Goal: Task Accomplishment & Management: Manage account settings

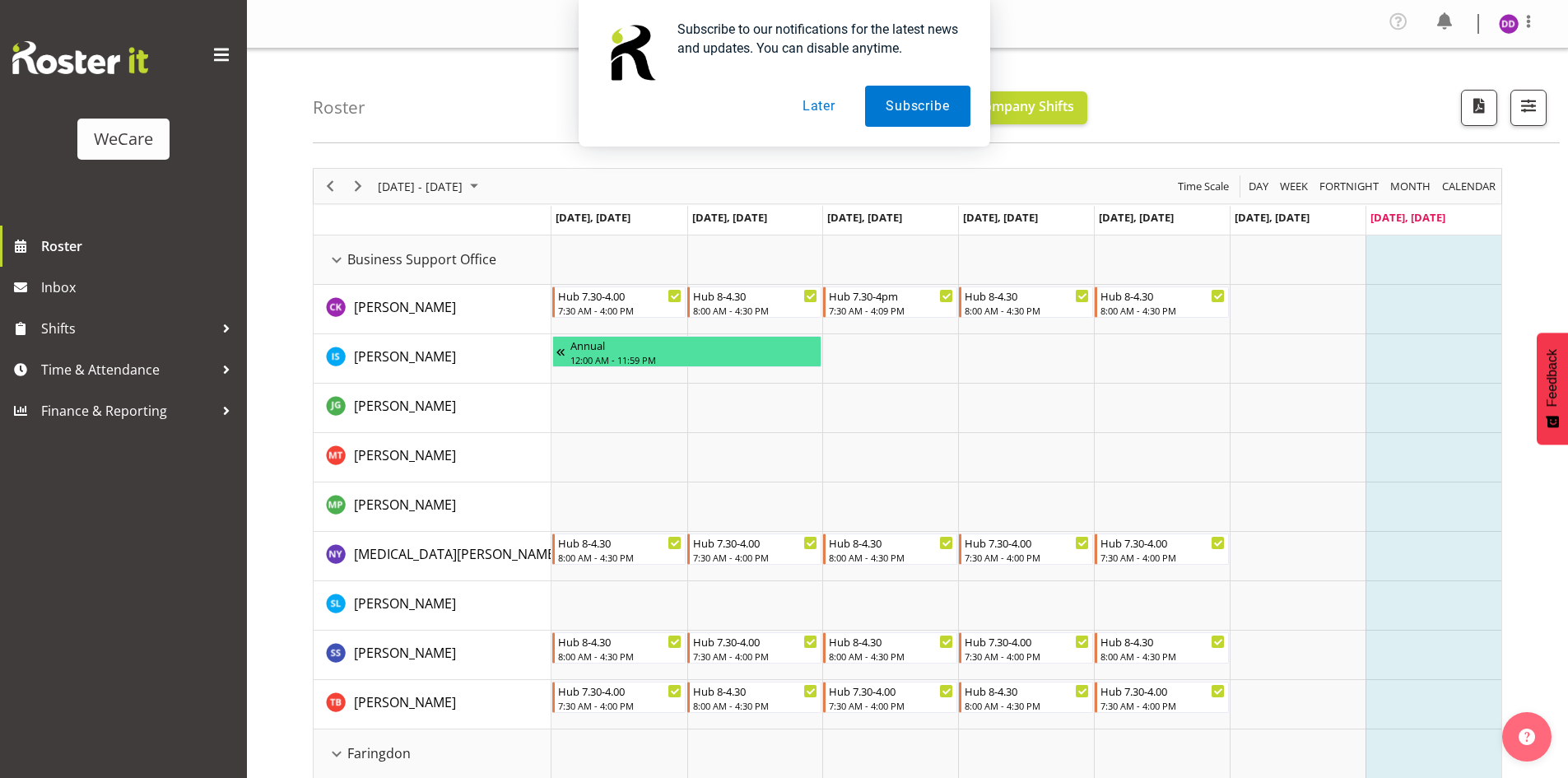
click at [813, 109] on button "Later" at bounding box center [818, 105] width 74 height 41
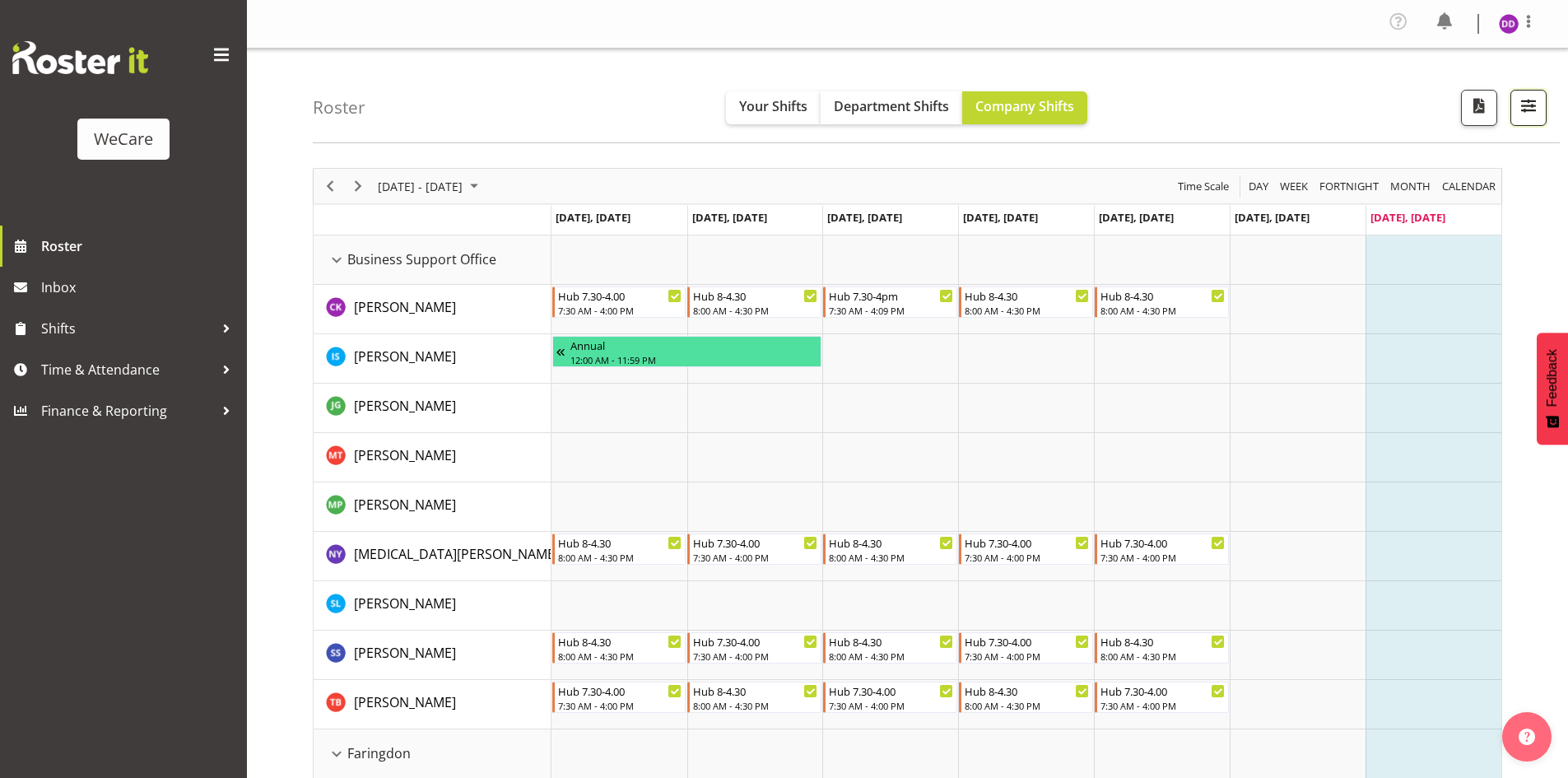
click at [1544, 101] on button "button" at bounding box center [1528, 107] width 37 height 37
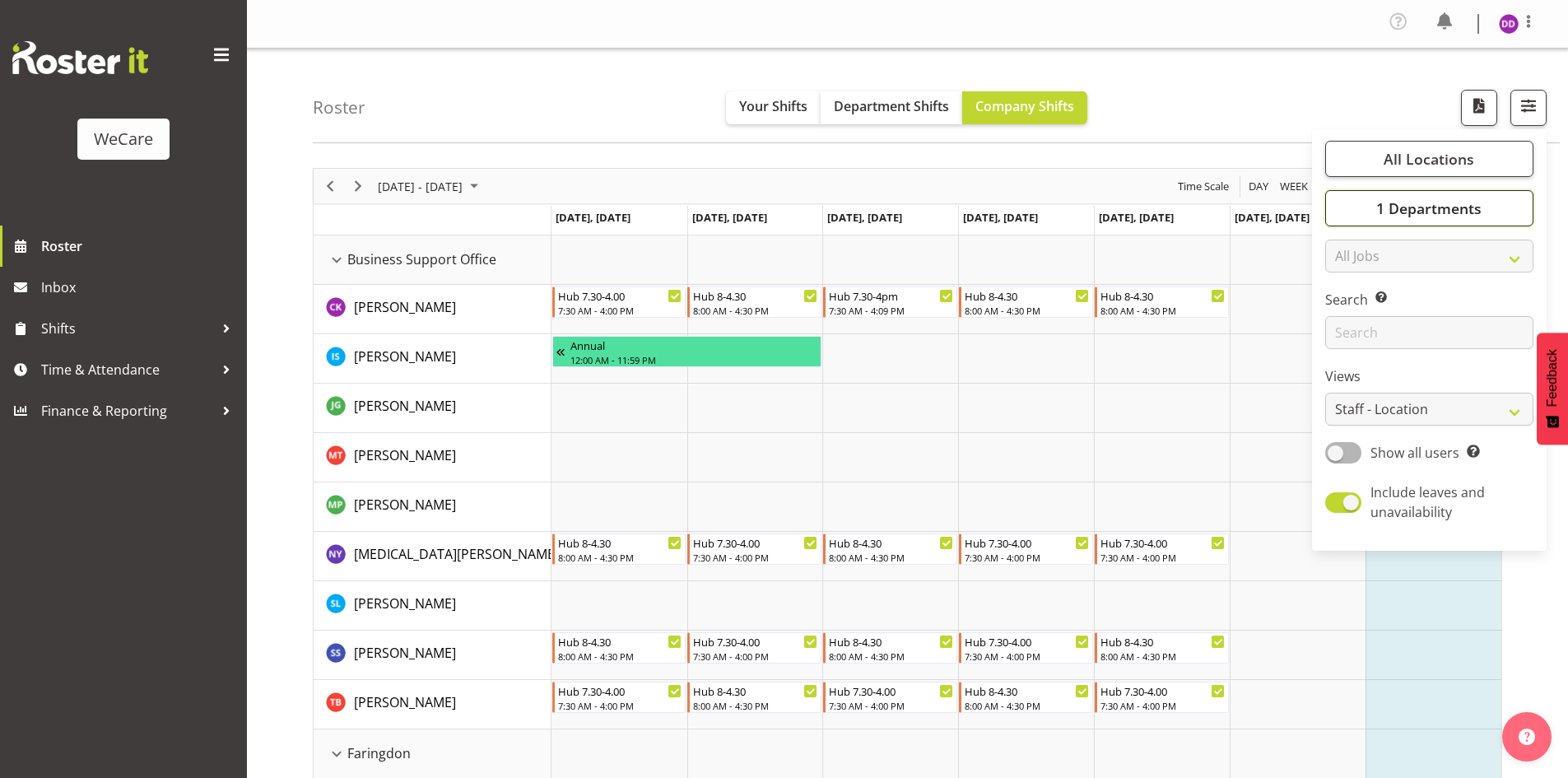
click at [1459, 192] on button "1 Departments" at bounding box center [1429, 208] width 208 height 37
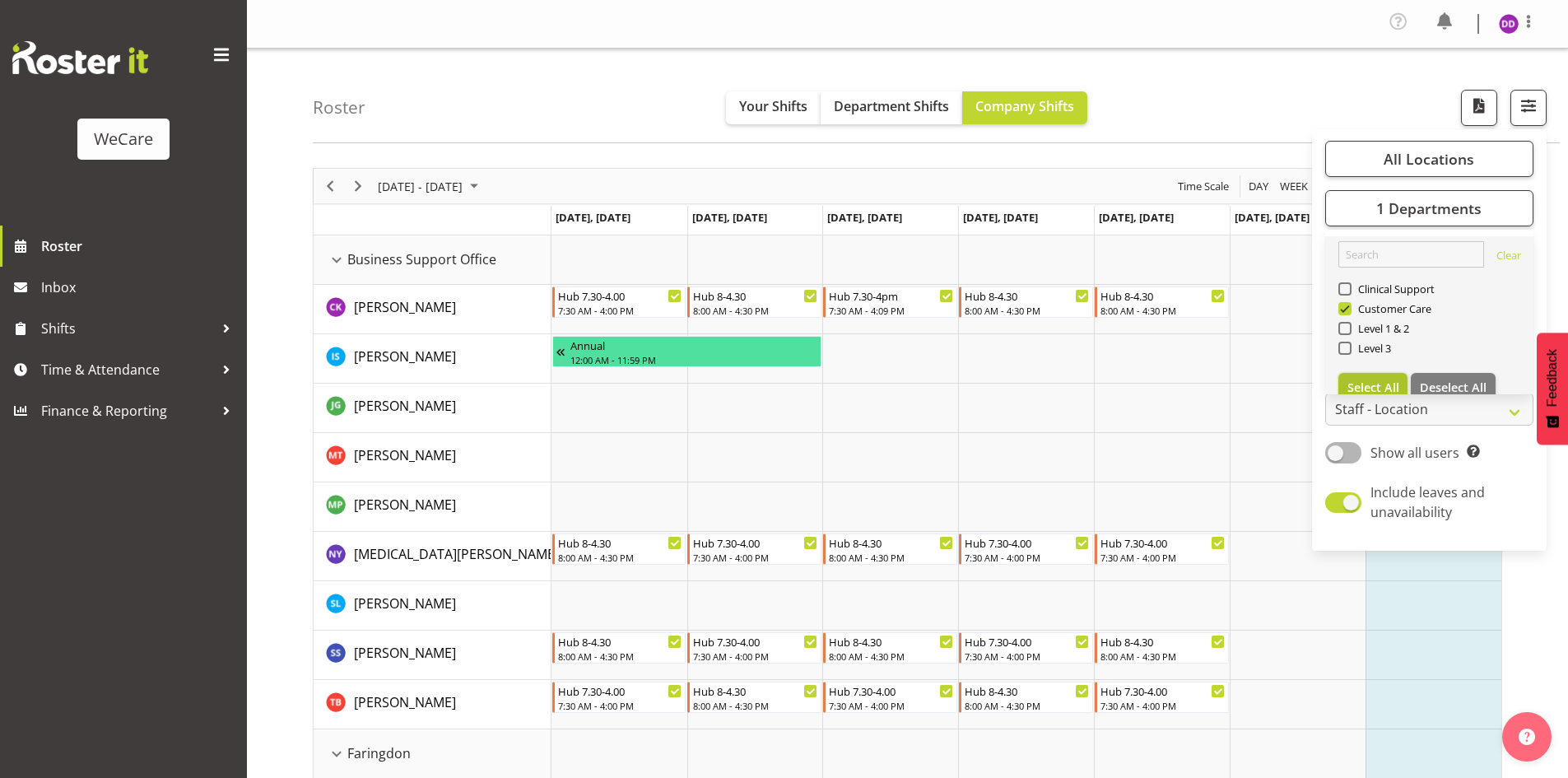
click at [1387, 376] on button "Select All" at bounding box center [1373, 388] width 70 height 30
checkbox input "true"
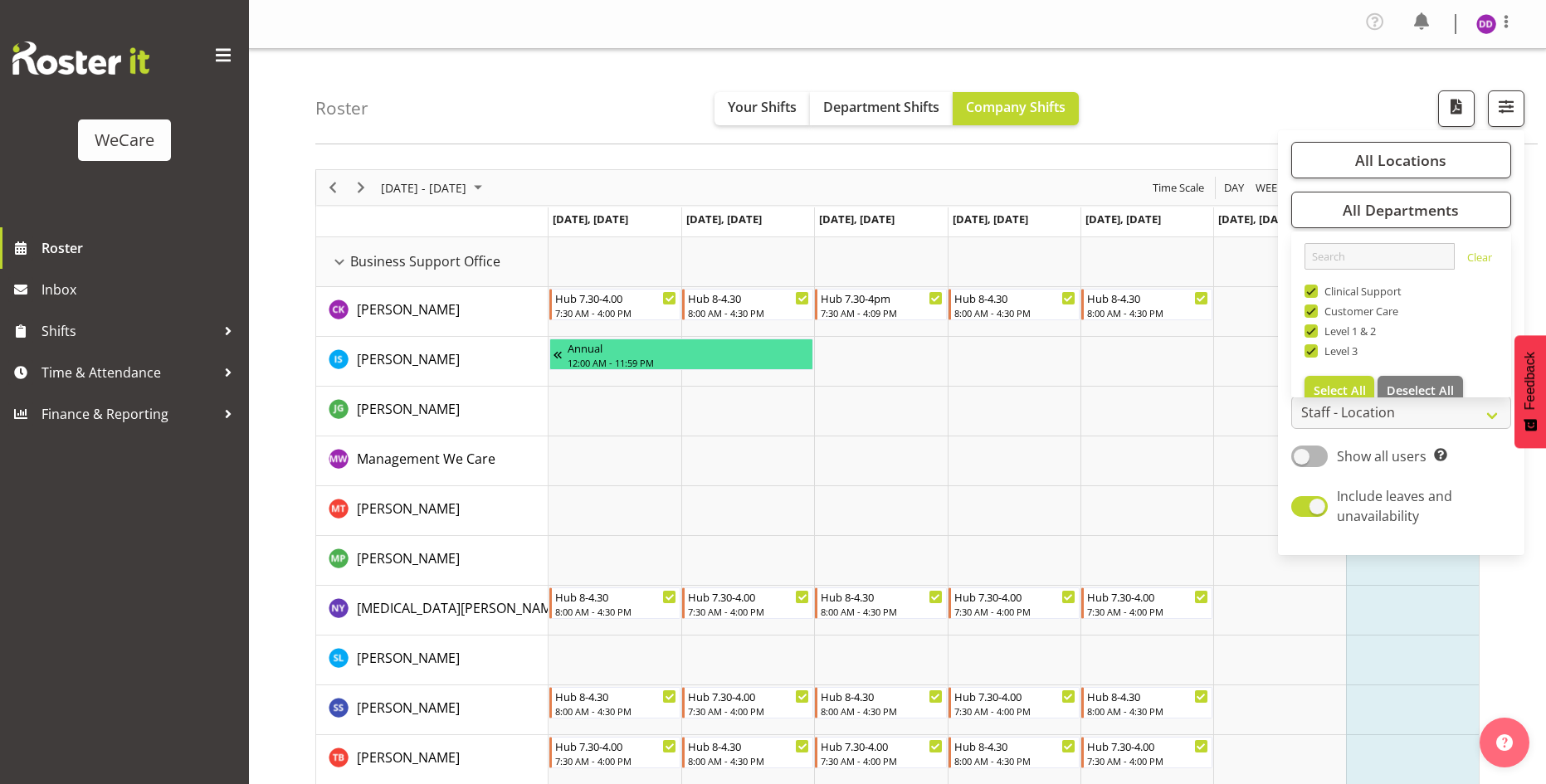
click at [572, 105] on div "Roster Your Shifts Department Shifts Company Shifts All Locations Clear Busines…" at bounding box center [926, 96] width 1222 height 95
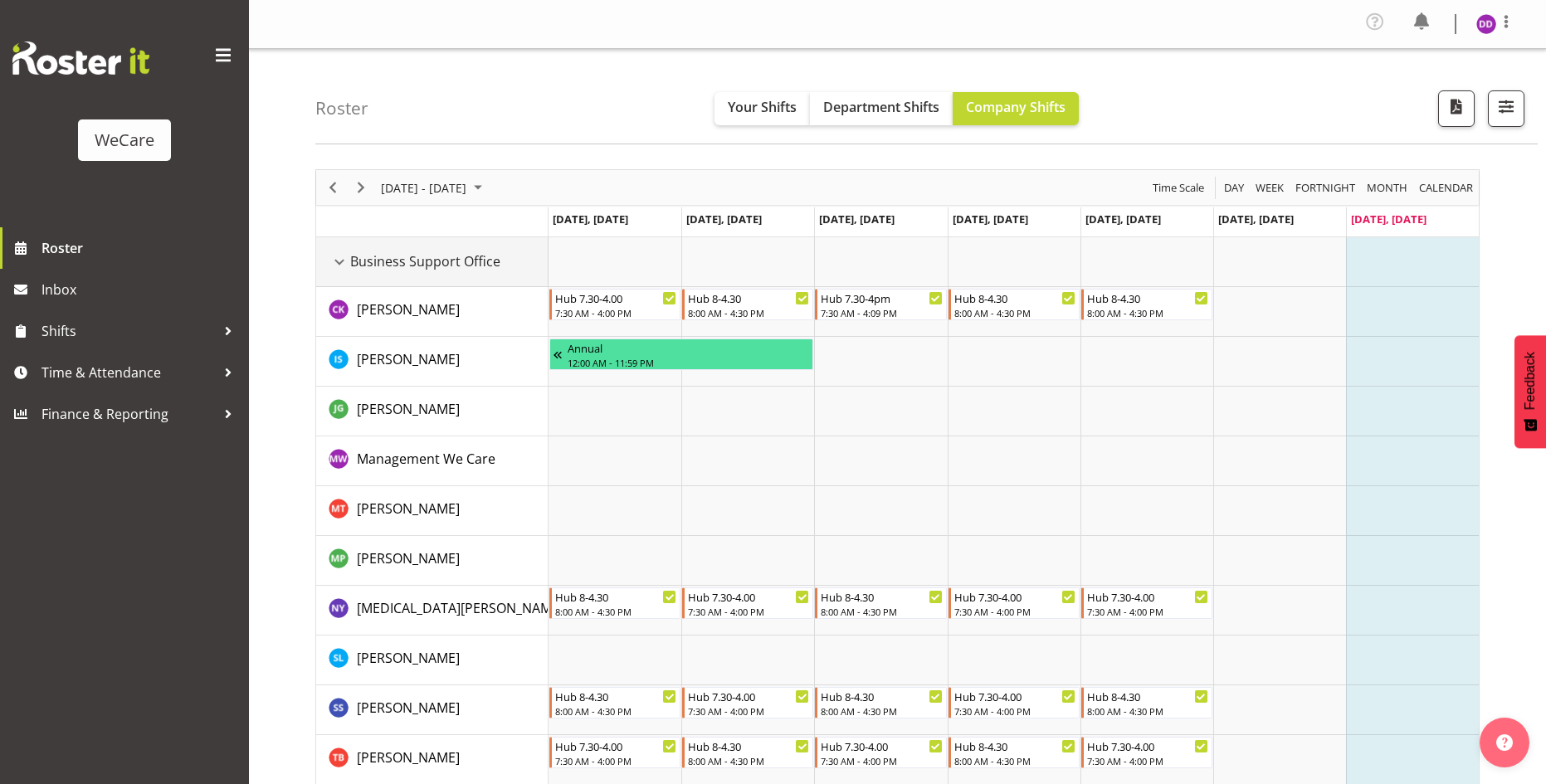
drag, startPoint x: 342, startPoint y: 259, endPoint x: 357, endPoint y: 320, distance: 62.4
click at [342, 259] on div "Business Support Office resource" at bounding box center [340, 262] width 22 height 22
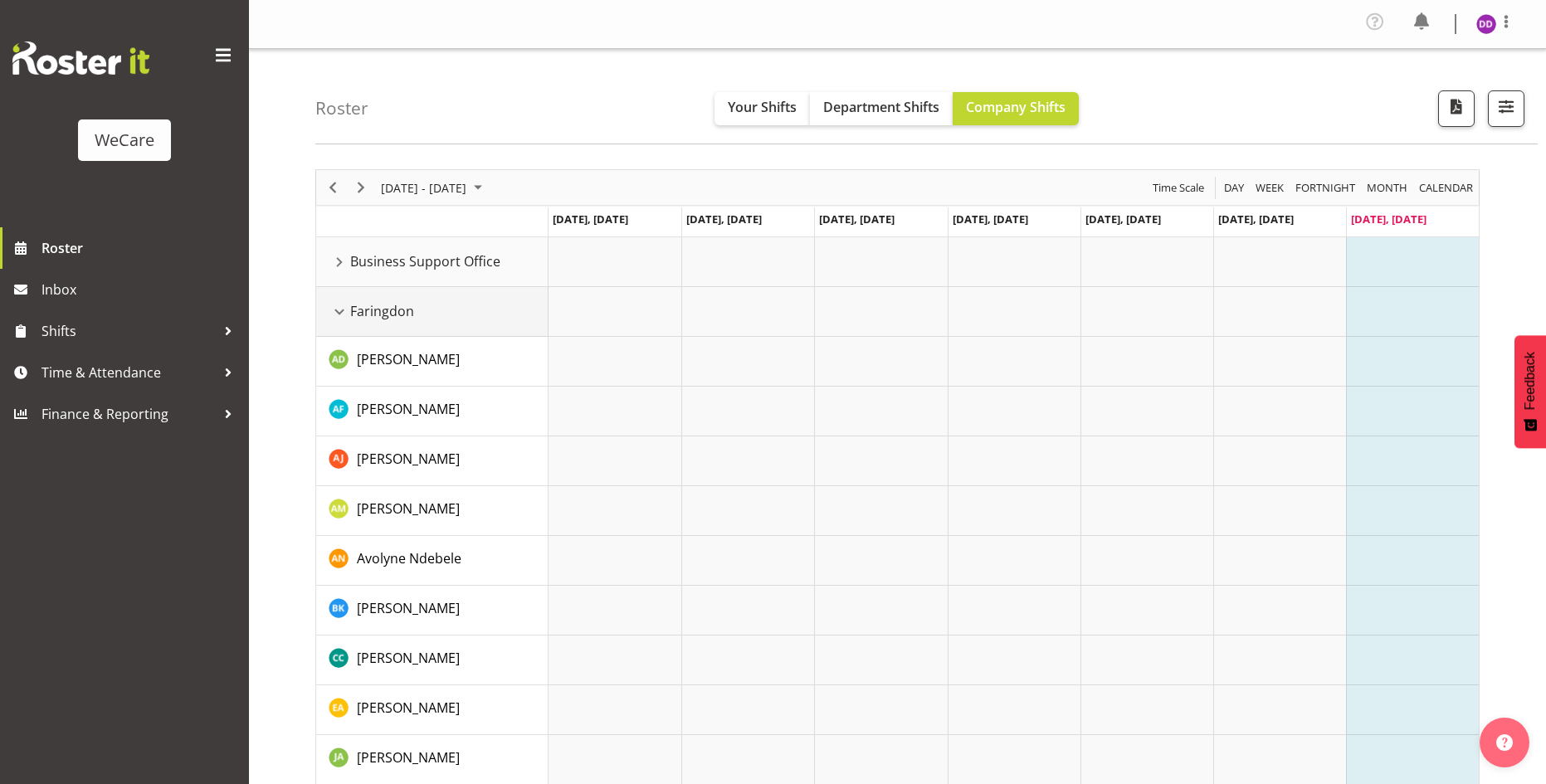
click at [341, 320] on div "Faringdon resource" at bounding box center [340, 312] width 22 height 22
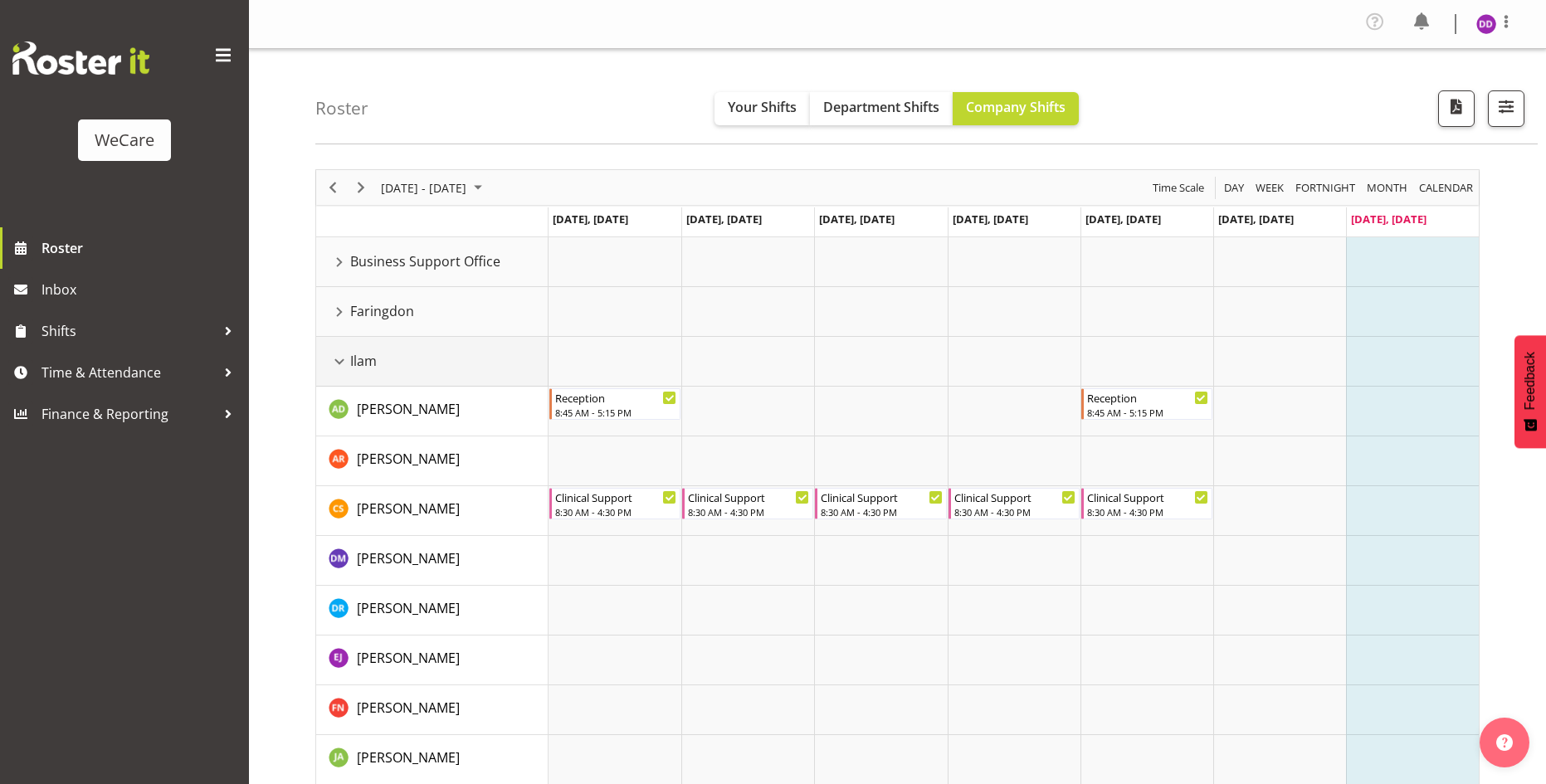
click at [341, 370] on div "Ilam resource" at bounding box center [340, 362] width 22 height 22
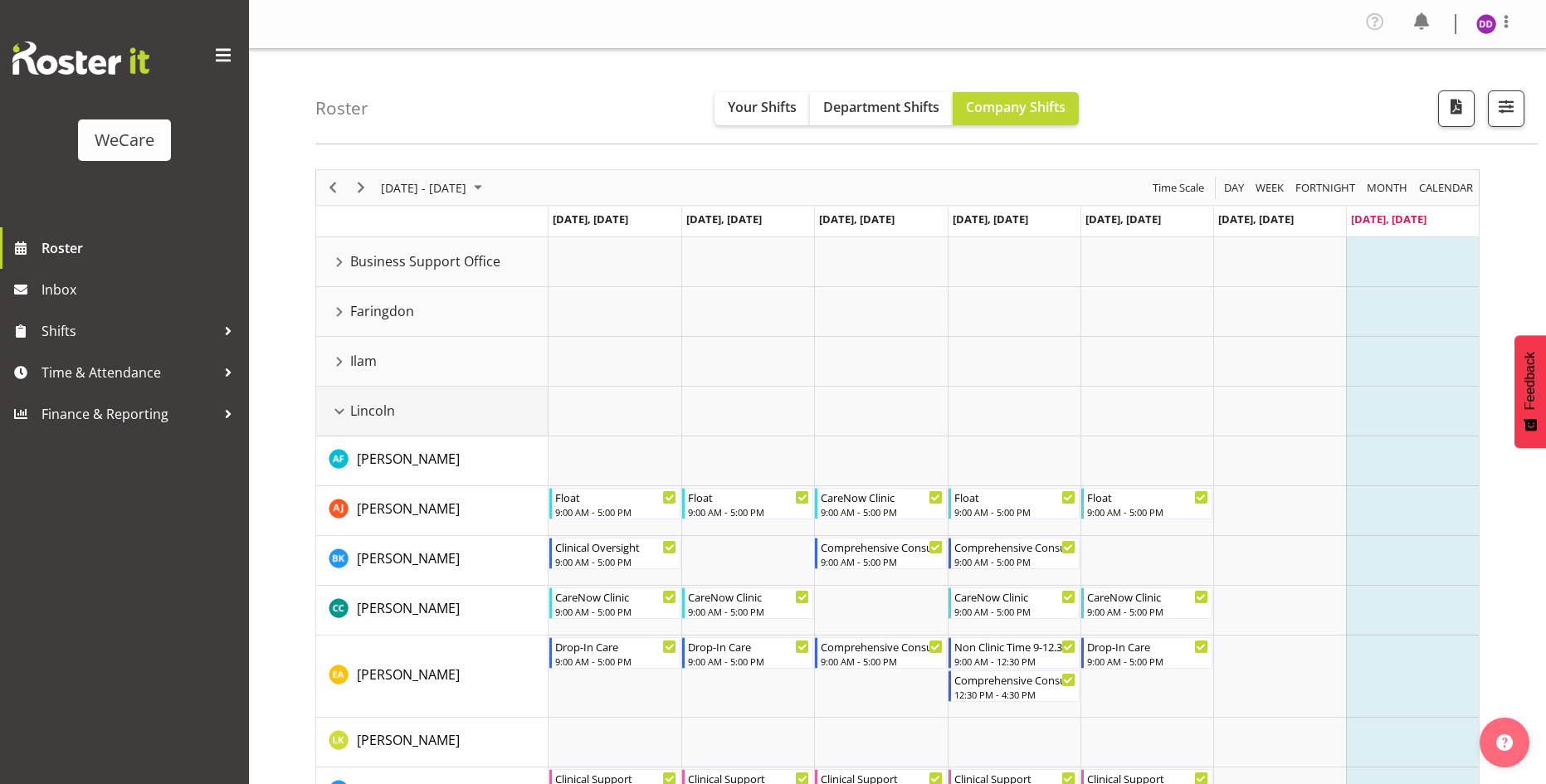
click at [336, 417] on div "Lincoln resource" at bounding box center [340, 412] width 22 height 22
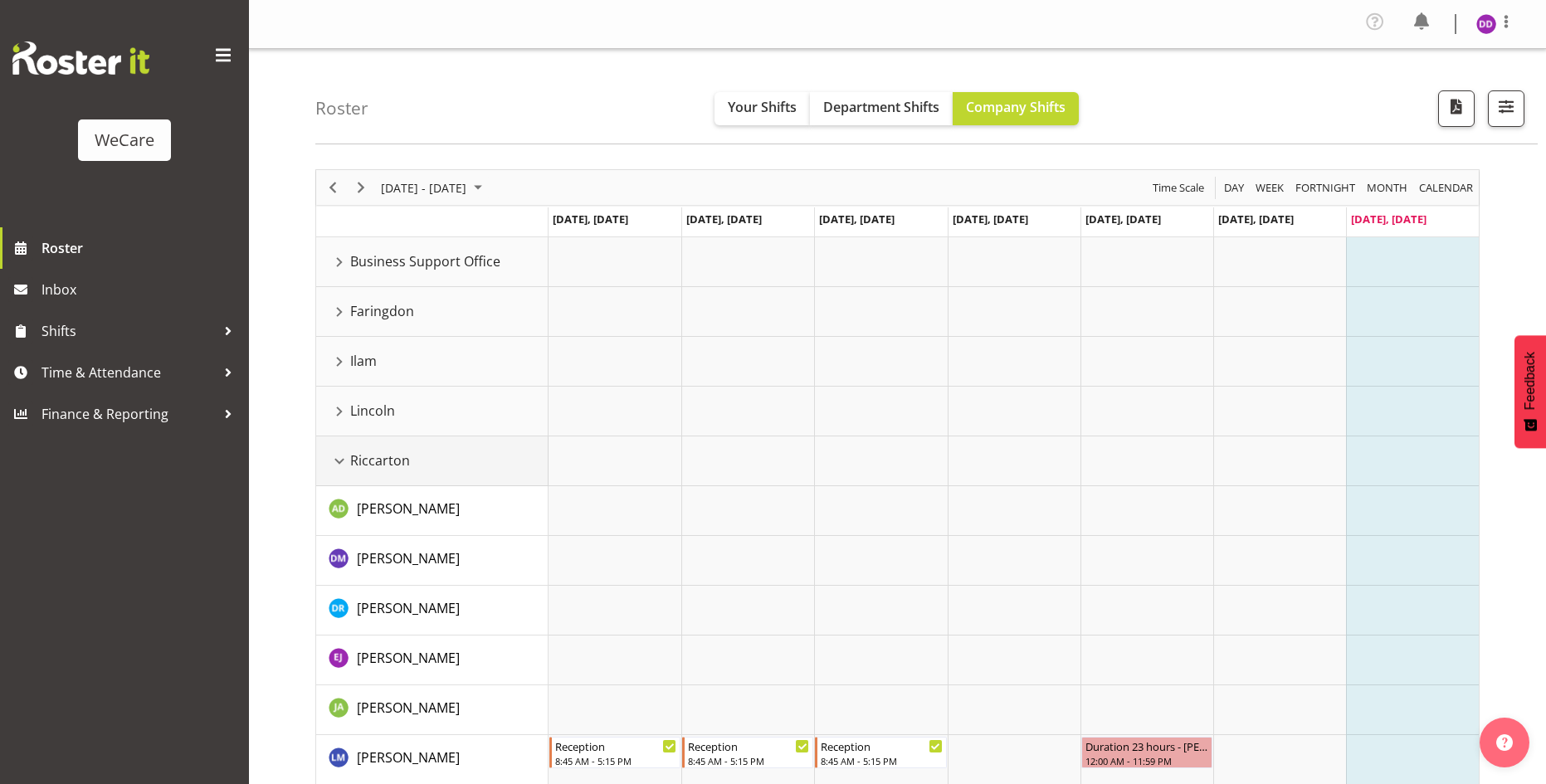
click at [342, 456] on div "Riccarton resource" at bounding box center [340, 462] width 22 height 22
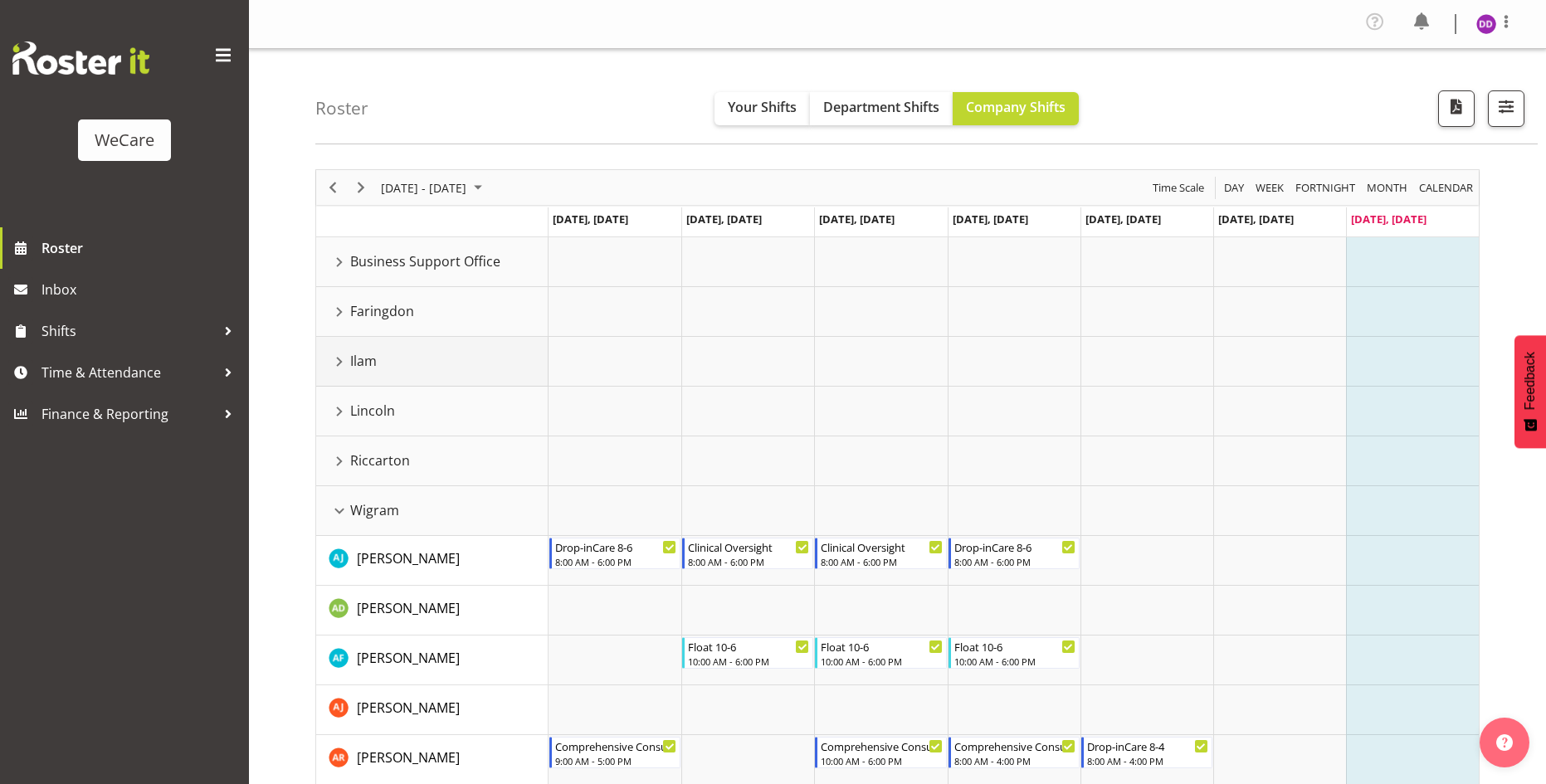
click at [340, 361] on div "Ilam resource" at bounding box center [340, 362] width 22 height 22
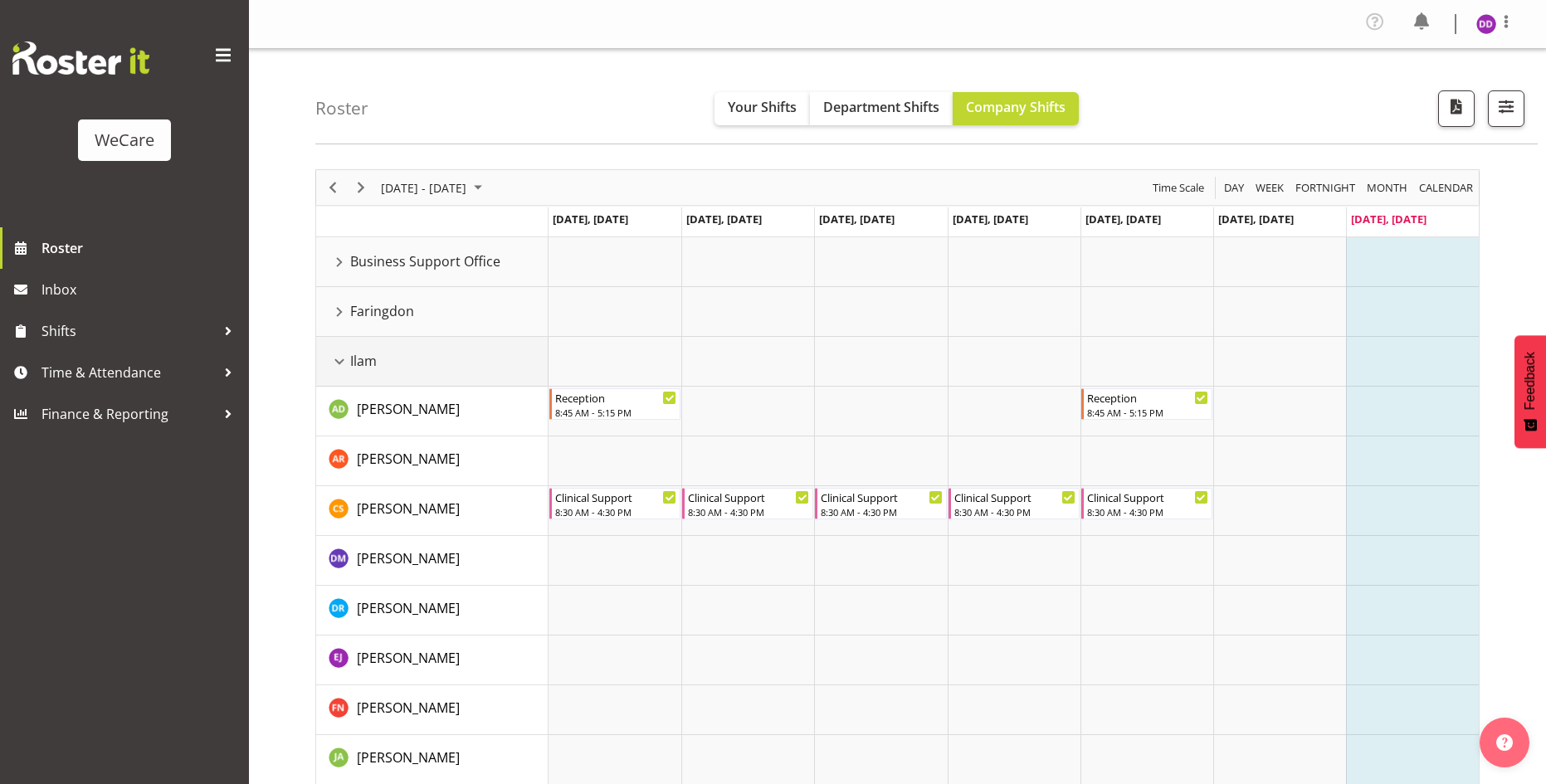
click at [340, 362] on div "Ilam resource" at bounding box center [340, 362] width 22 height 22
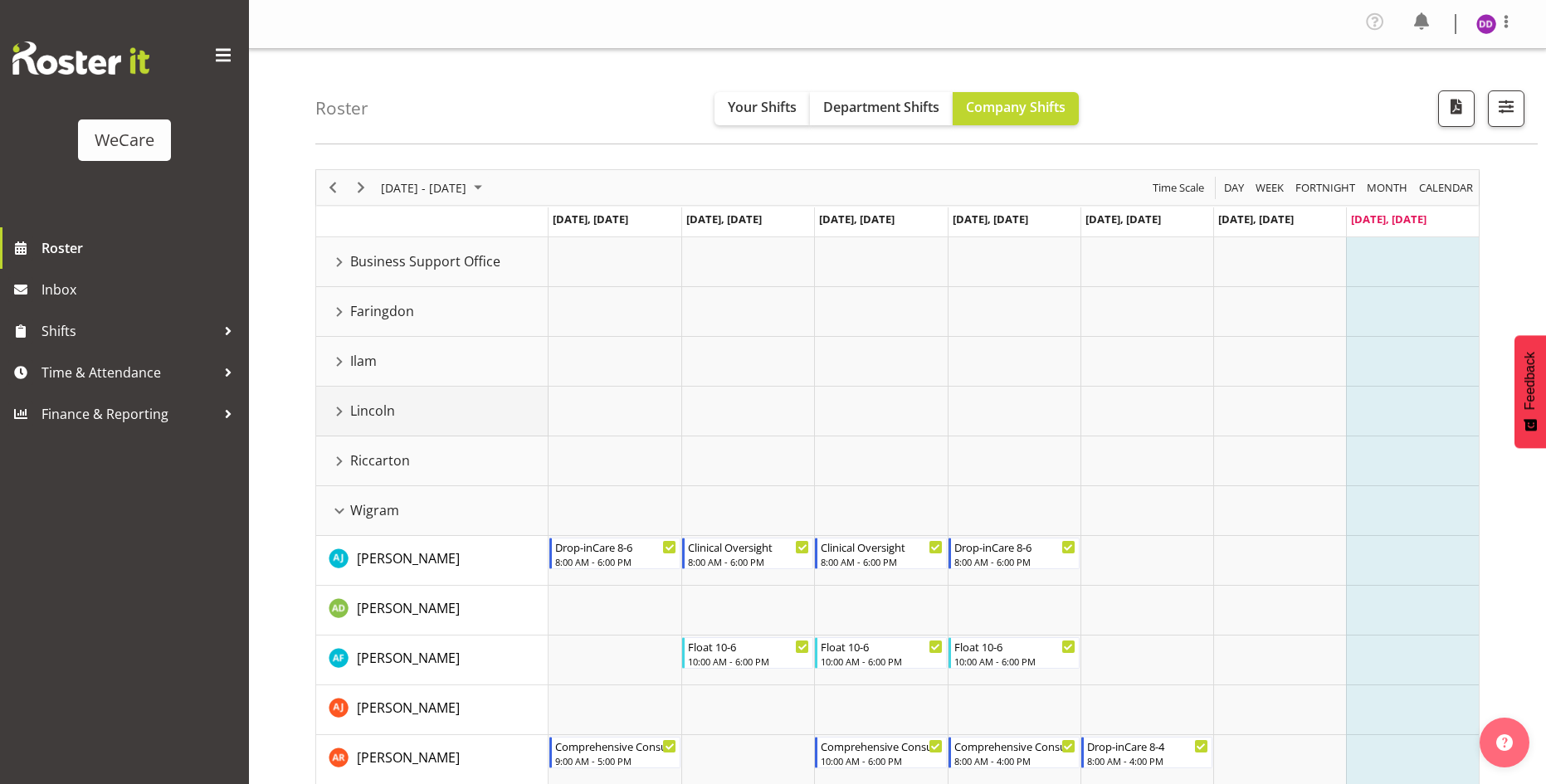
click at [338, 410] on div "Lincoln resource" at bounding box center [340, 412] width 22 height 22
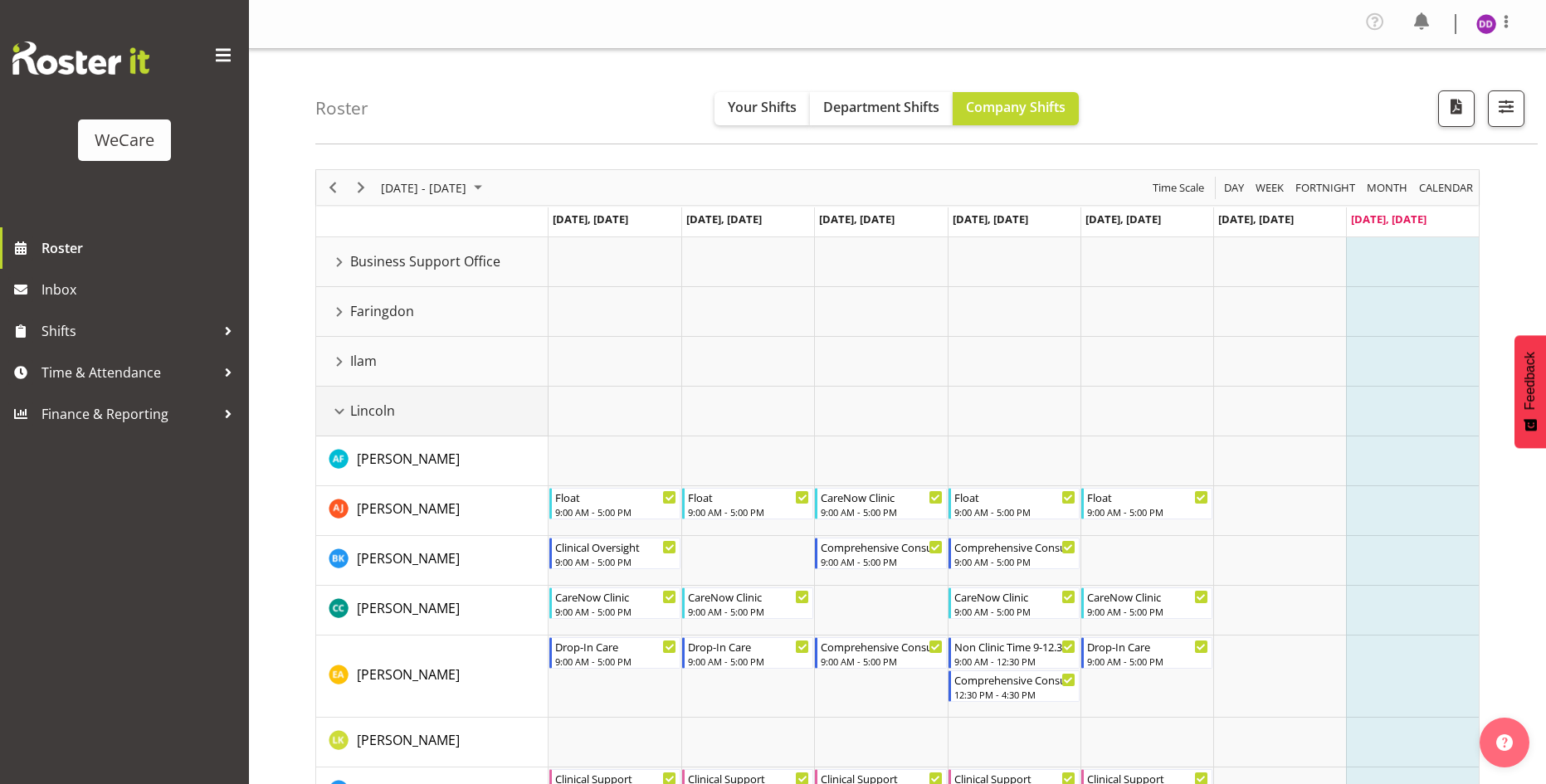
click at [338, 410] on div "Lincoln resource" at bounding box center [340, 412] width 22 height 22
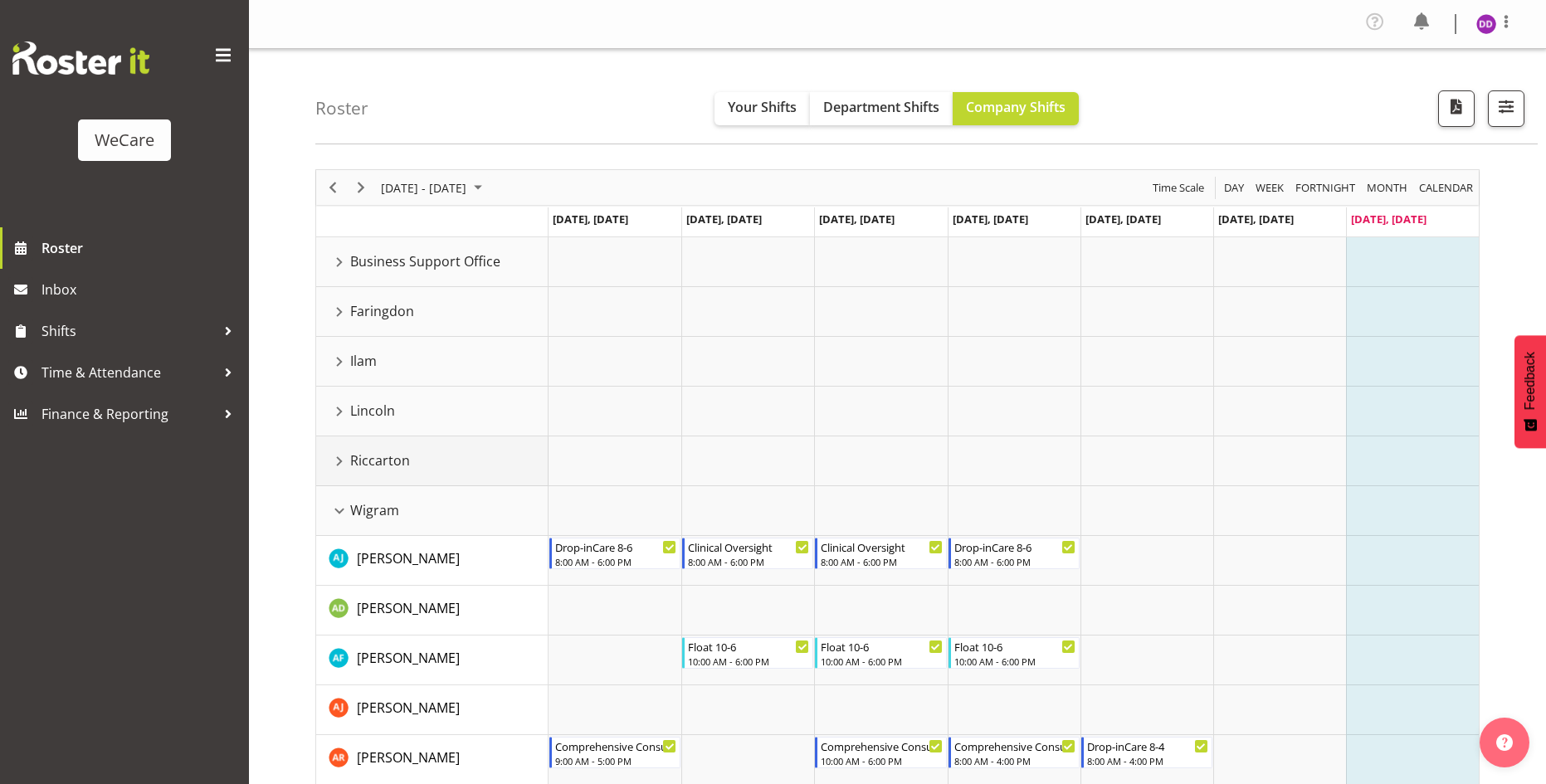
click at [339, 457] on div "Riccarton resource" at bounding box center [340, 462] width 22 height 22
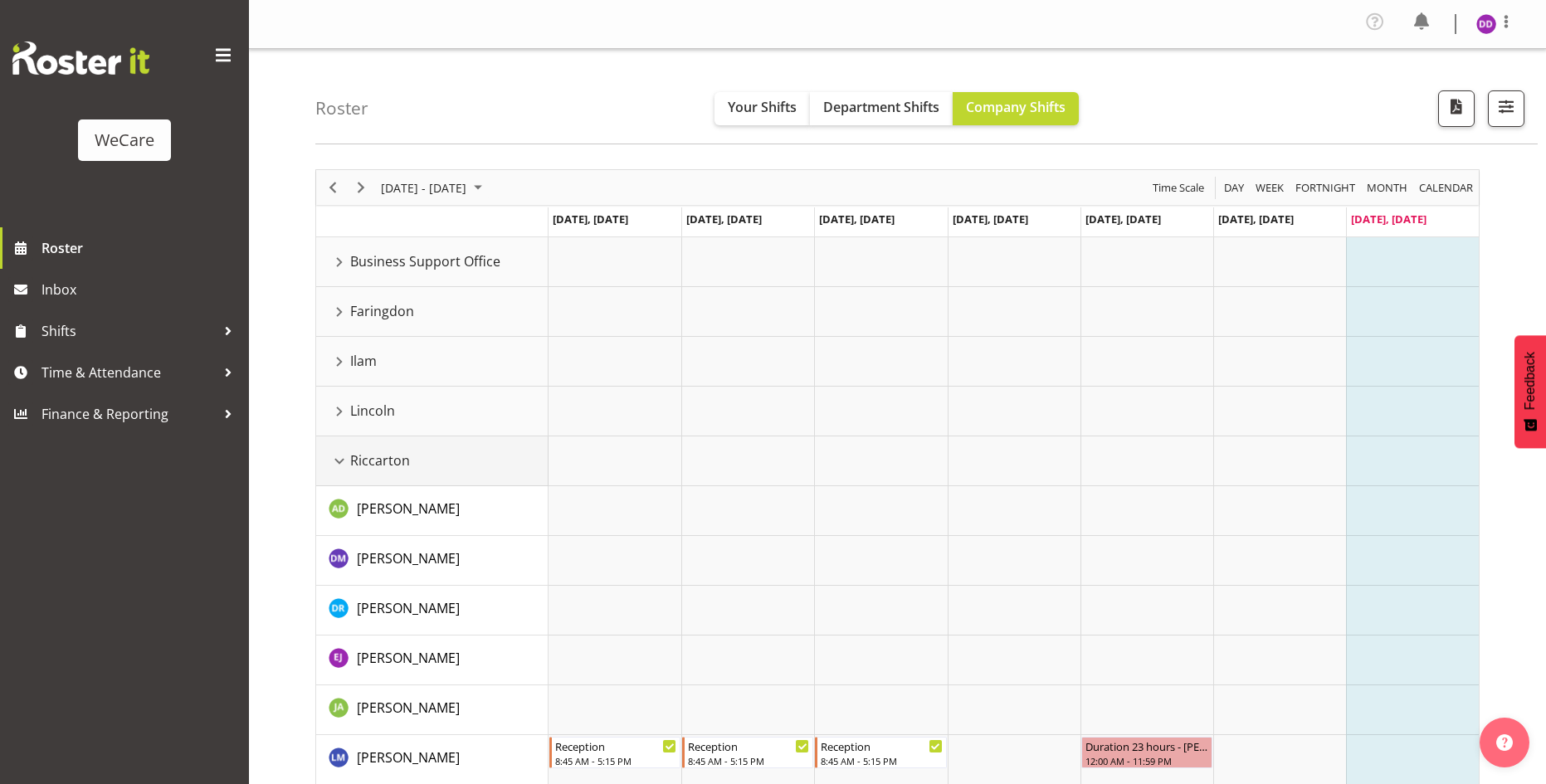
click at [339, 457] on div "Riccarton resource" at bounding box center [340, 462] width 22 height 22
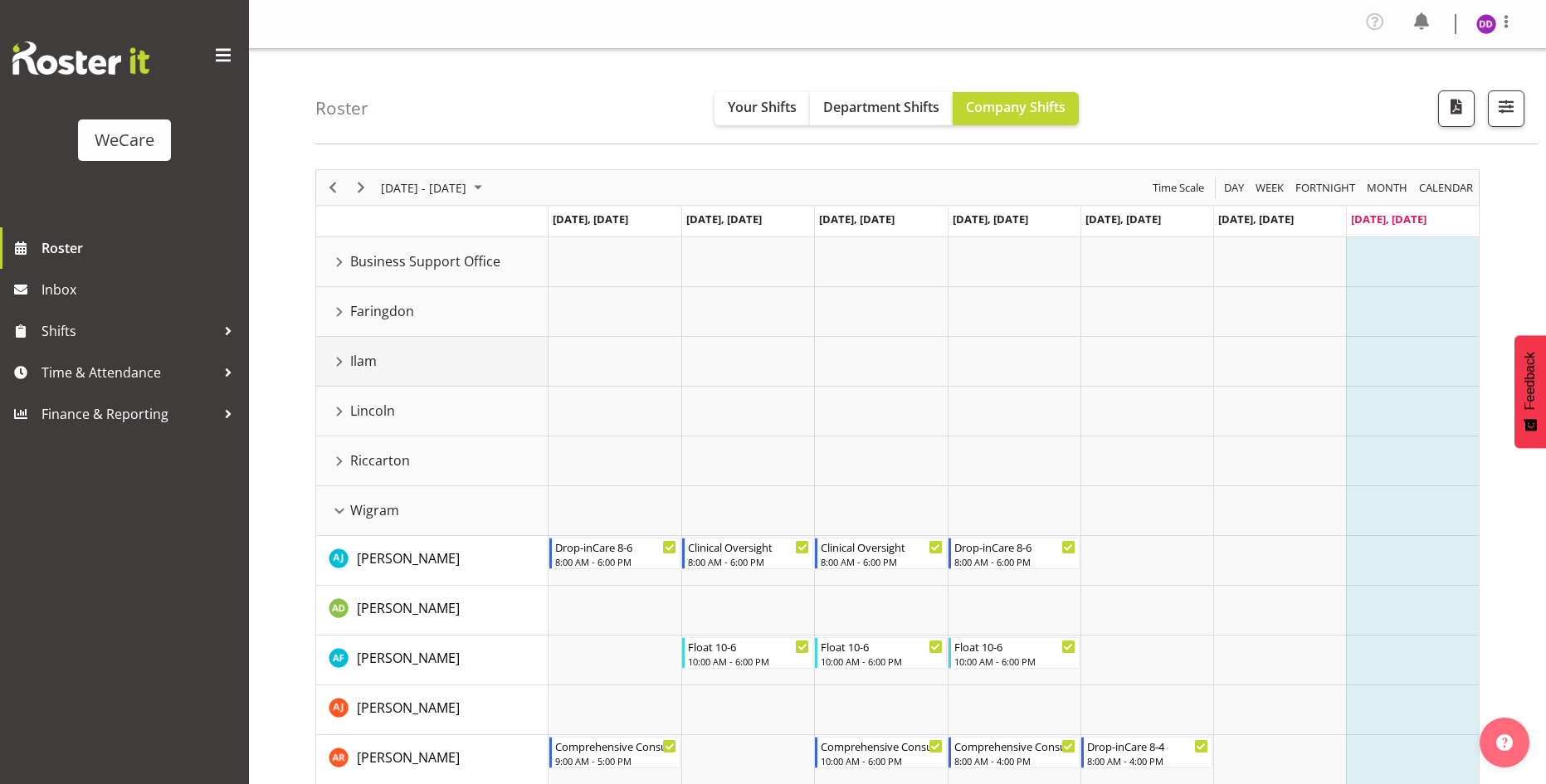
click at [335, 364] on div "Ilam resource" at bounding box center [340, 362] width 22 height 22
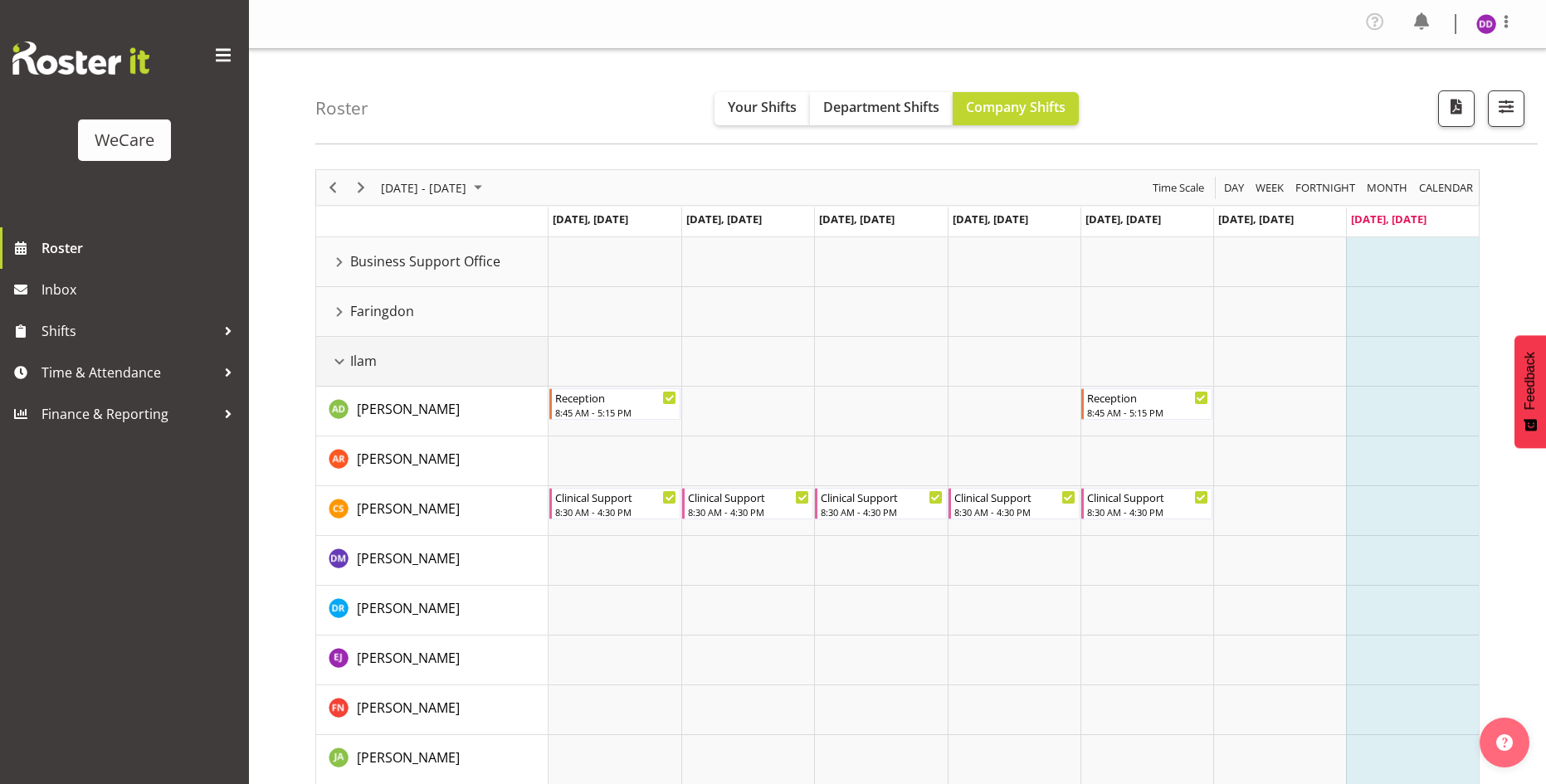
click at [335, 364] on div "Ilam resource" at bounding box center [340, 362] width 22 height 22
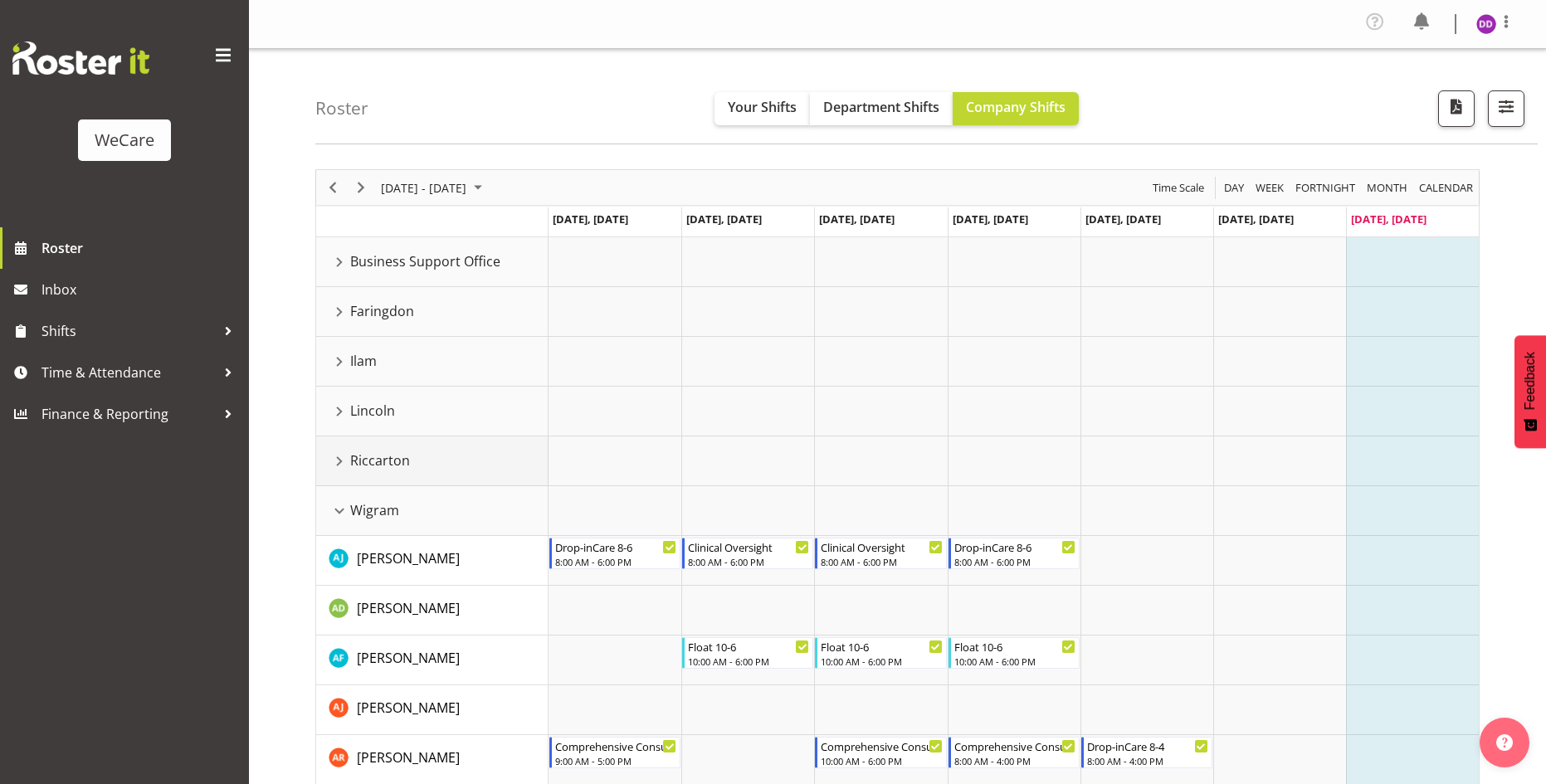
click at [339, 456] on div "Riccarton resource" at bounding box center [340, 462] width 22 height 22
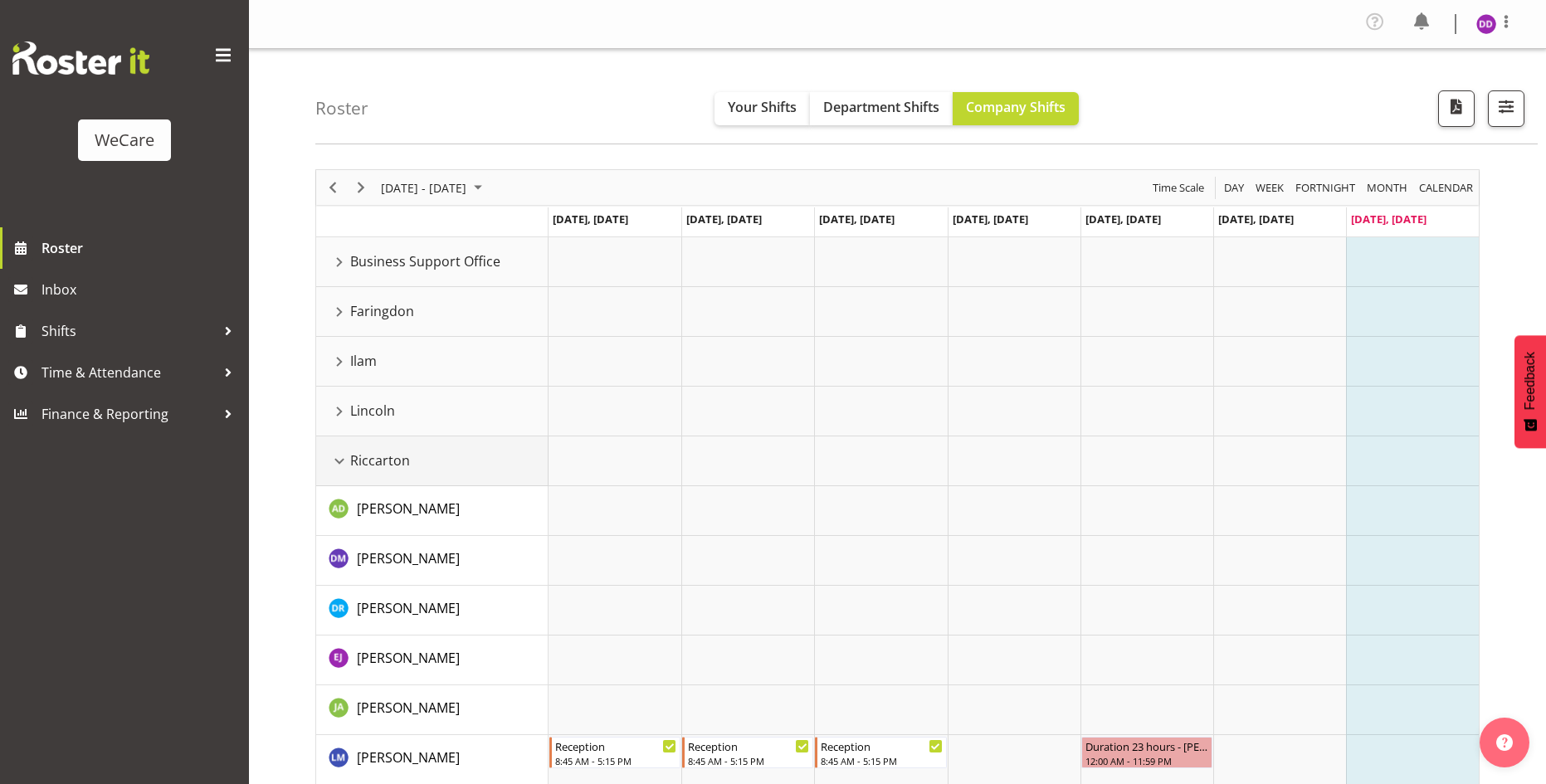
click at [339, 456] on div "Riccarton resource" at bounding box center [340, 462] width 22 height 22
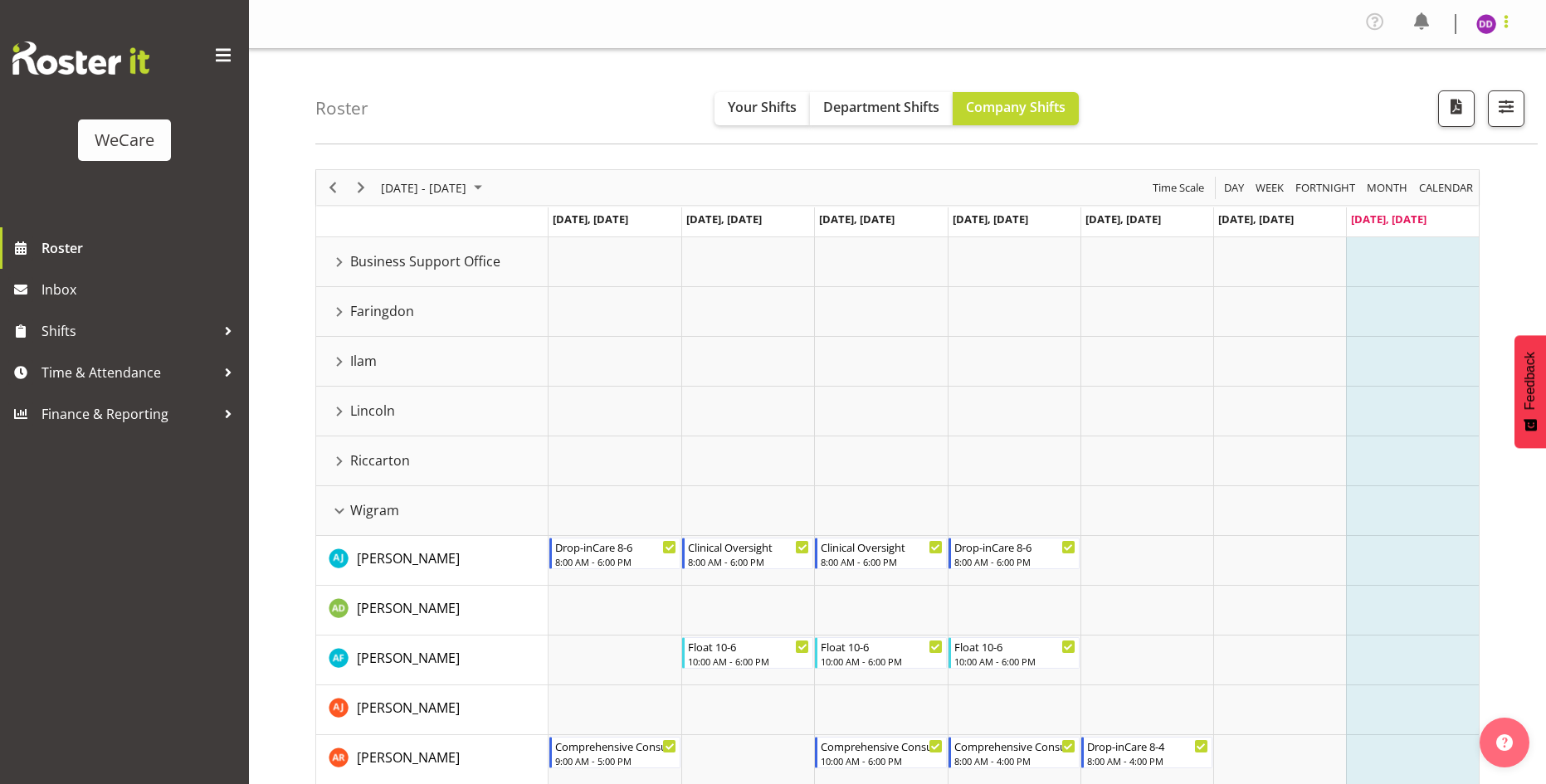
click at [1496, 28] on span at bounding box center [1506, 22] width 20 height 20
click at [1460, 90] on link "Log Out" at bounding box center [1436, 91] width 159 height 30
